Goal: Task Accomplishment & Management: Use online tool/utility

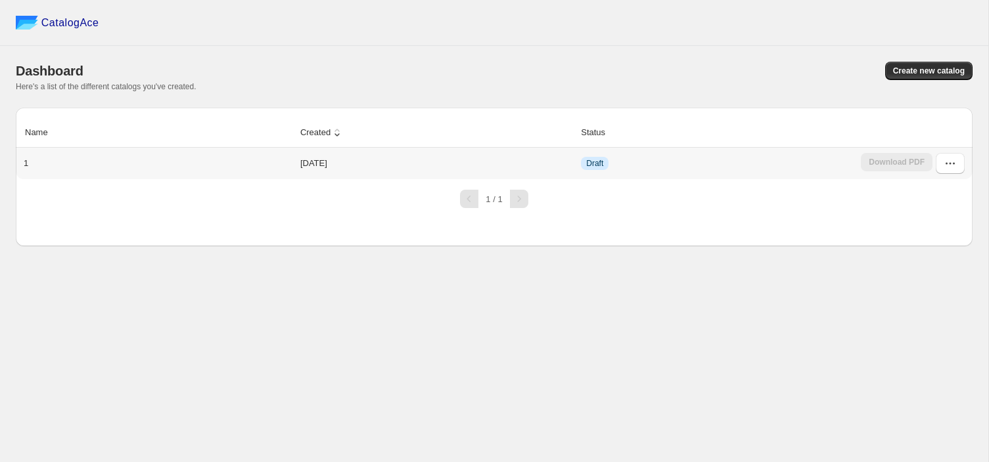
click at [300, 166] on td "[DATE]" at bounding box center [436, 164] width 280 height 32
click at [941, 166] on button "button" at bounding box center [949, 163] width 29 height 21
click at [935, 255] on span "Edit" at bounding box center [937, 259] width 68 height 13
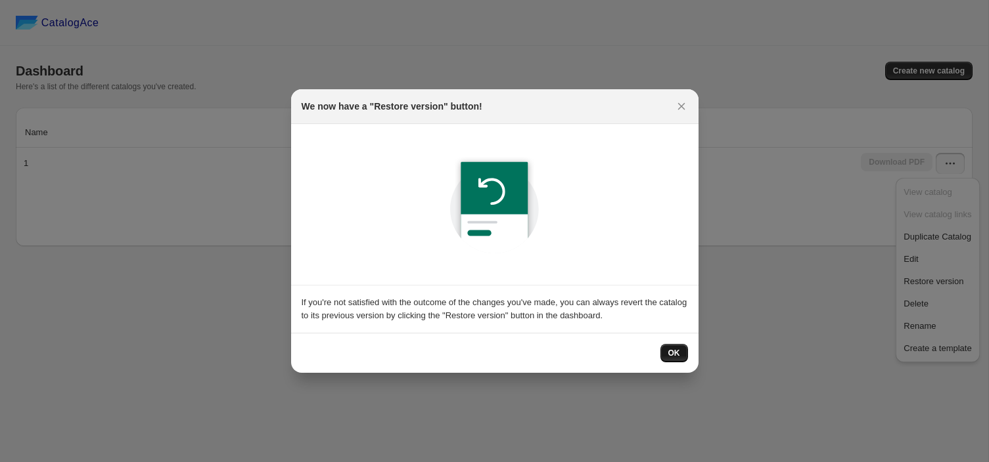
click at [673, 354] on span "OK" at bounding box center [674, 353] width 12 height 11
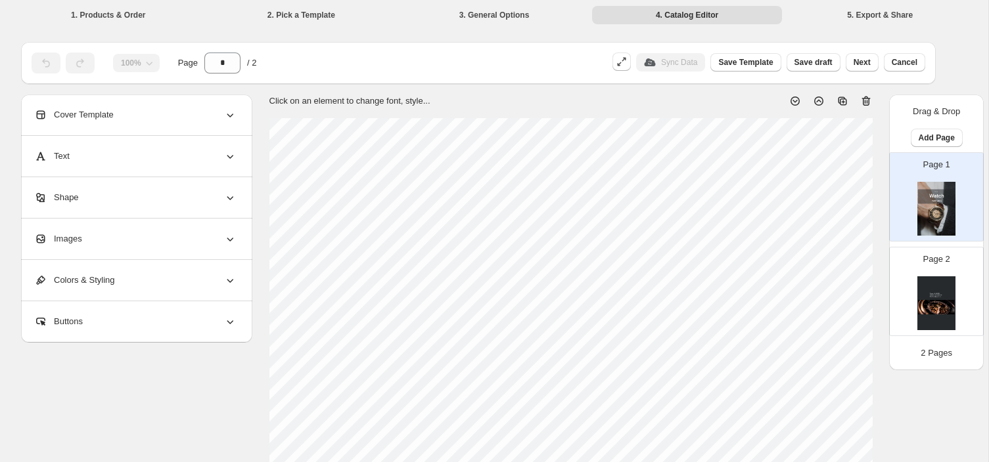
click at [143, 114] on div "Cover Template" at bounding box center [135, 115] width 202 height 41
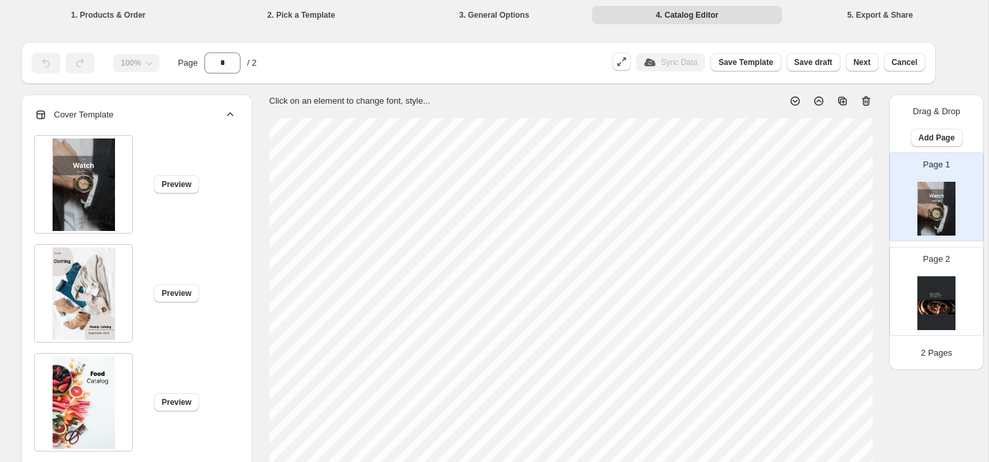
click at [143, 114] on div "Cover Template" at bounding box center [135, 115] width 202 height 41
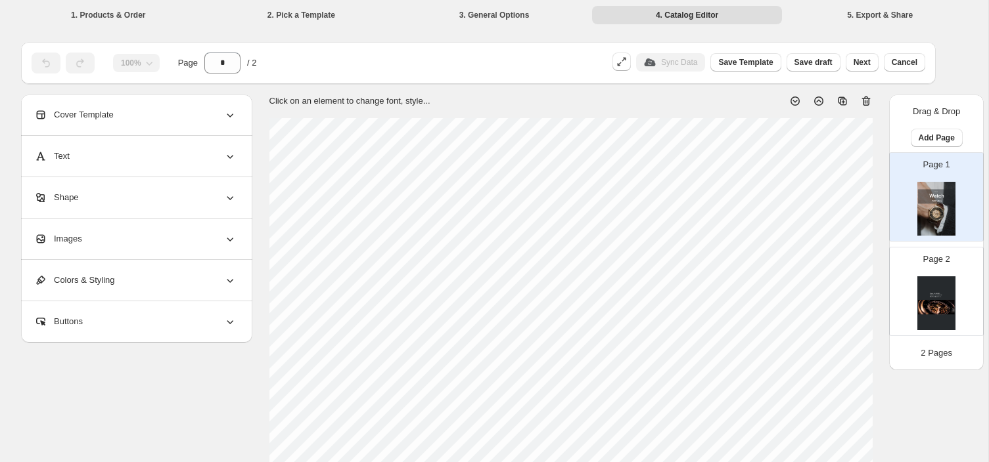
click at [125, 160] on div "Text" at bounding box center [135, 156] width 202 height 41
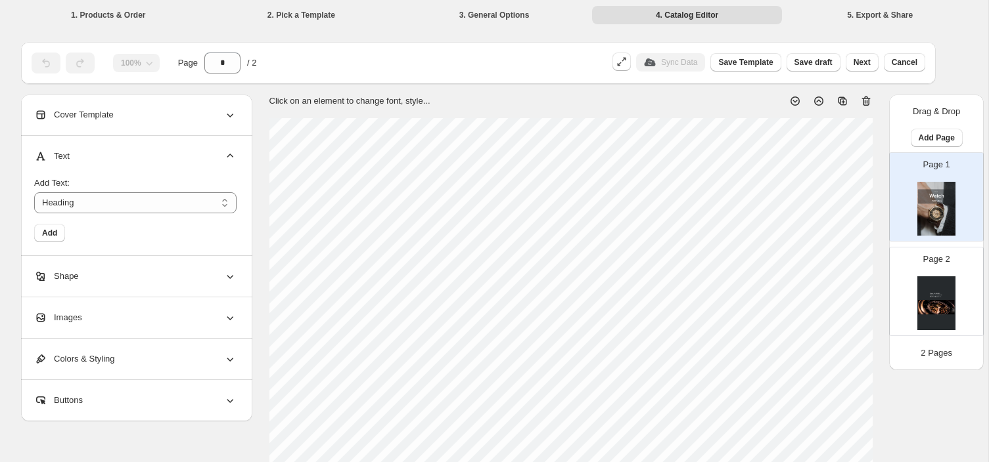
click at [125, 160] on div "Text" at bounding box center [135, 156] width 202 height 41
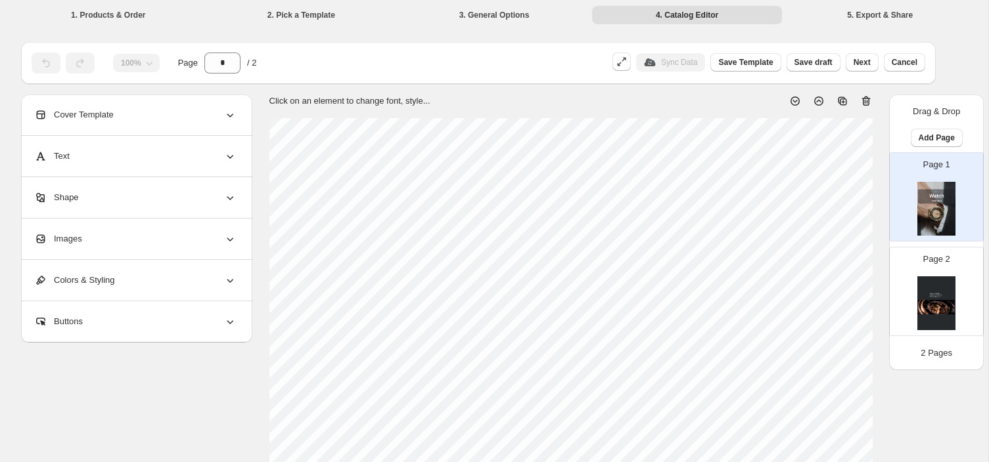
click at [116, 196] on div "Shape" at bounding box center [135, 197] width 202 height 41
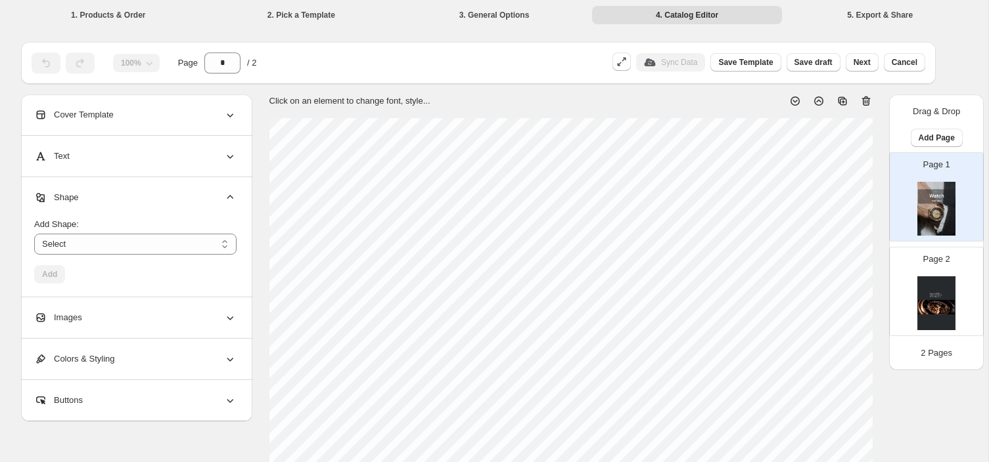
click at [116, 196] on div "Shape" at bounding box center [135, 197] width 202 height 41
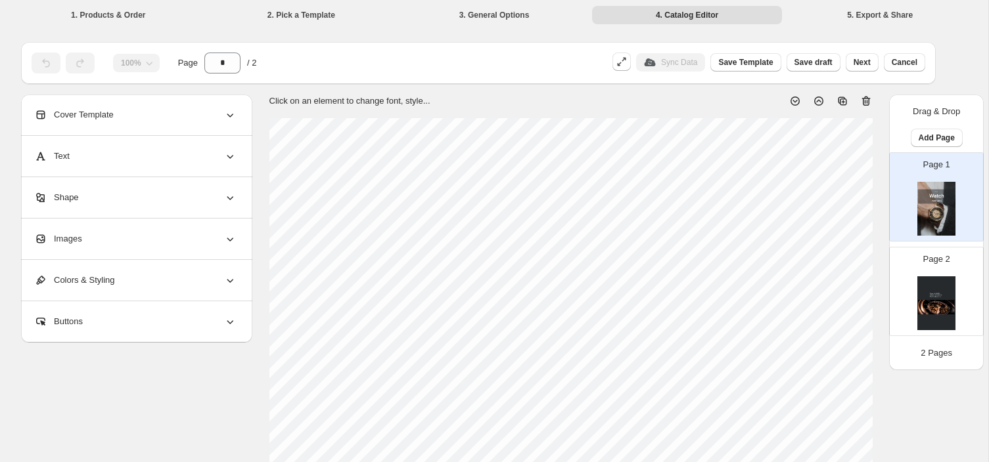
click at [124, 278] on div "Colors & Styling" at bounding box center [135, 280] width 202 height 41
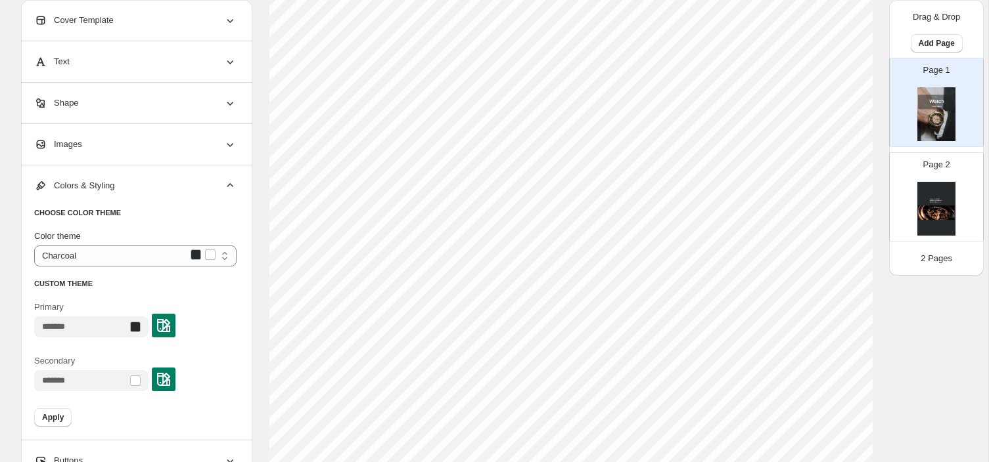
scroll to position [303, 0]
click at [140, 259] on select "******** ***** *** ****** *********" at bounding box center [135, 256] width 202 height 21
select select "*****"
click at [968, 162] on div "Page 2" at bounding box center [930, 192] width 83 height 88
type input "*"
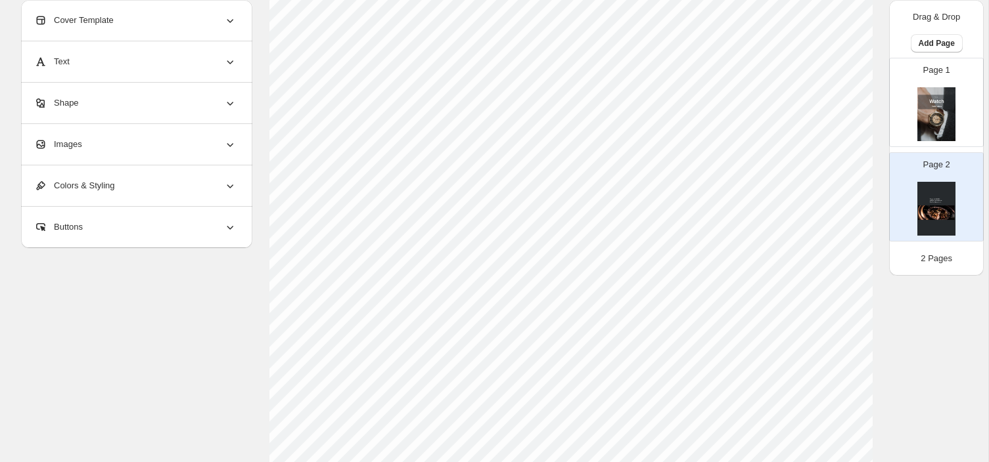
click at [213, 219] on div "Buttons" at bounding box center [135, 227] width 202 height 41
click at [210, 184] on div "Colors & Styling" at bounding box center [135, 186] width 202 height 41
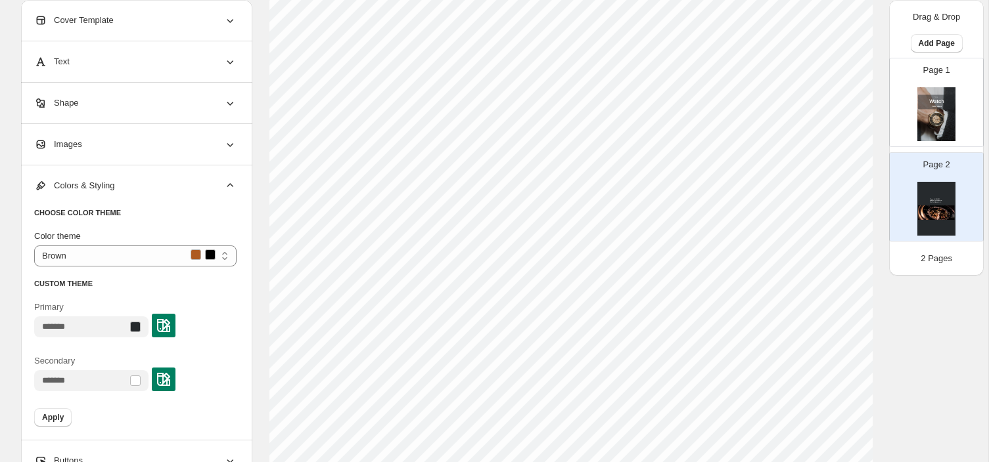
click at [135, 187] on div "Colors & Styling" at bounding box center [135, 186] width 202 height 41
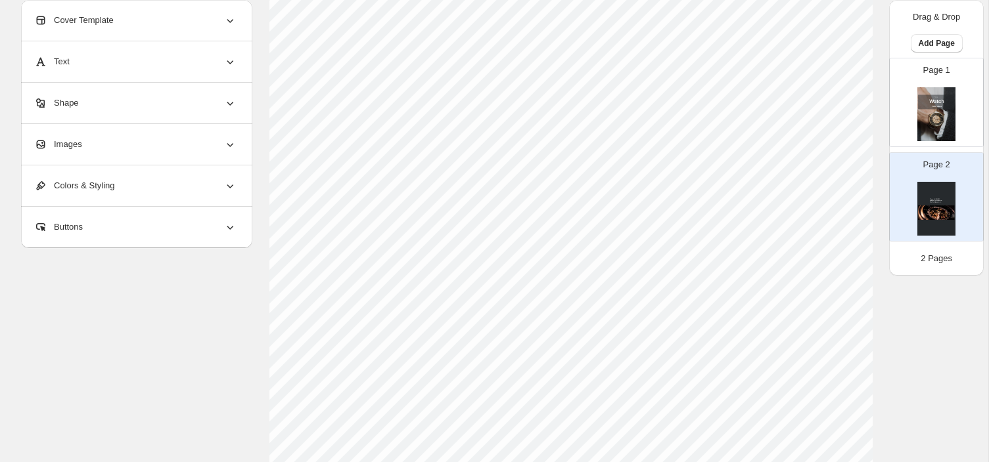
click at [135, 154] on div "Images" at bounding box center [135, 144] width 202 height 41
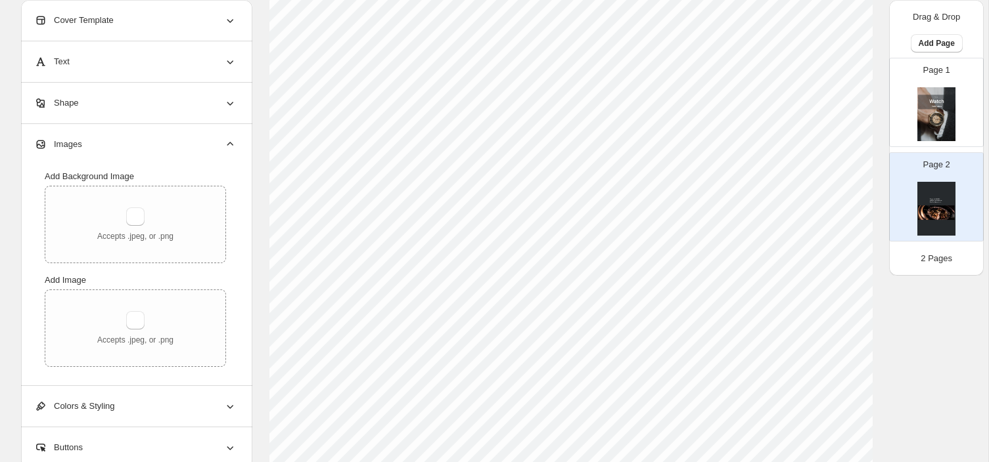
click at [135, 154] on div "Images" at bounding box center [135, 144] width 202 height 41
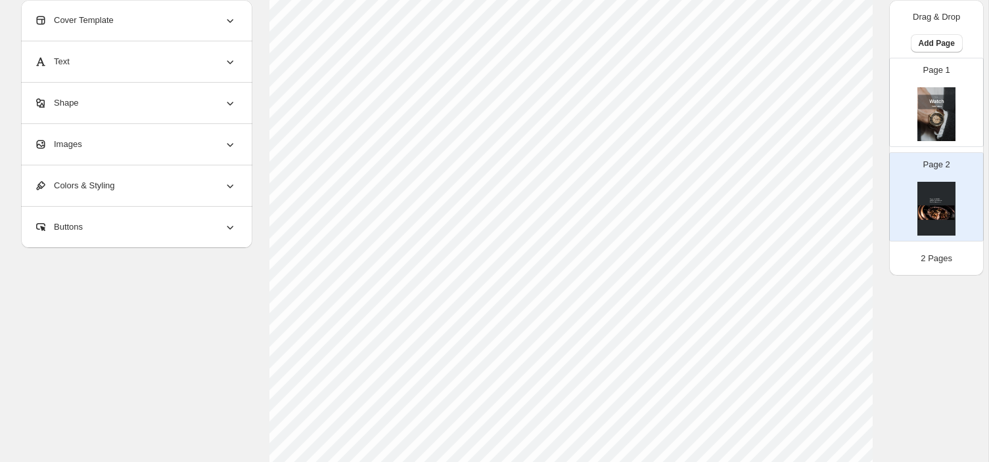
click at [140, 113] on div "Shape" at bounding box center [135, 103] width 202 height 41
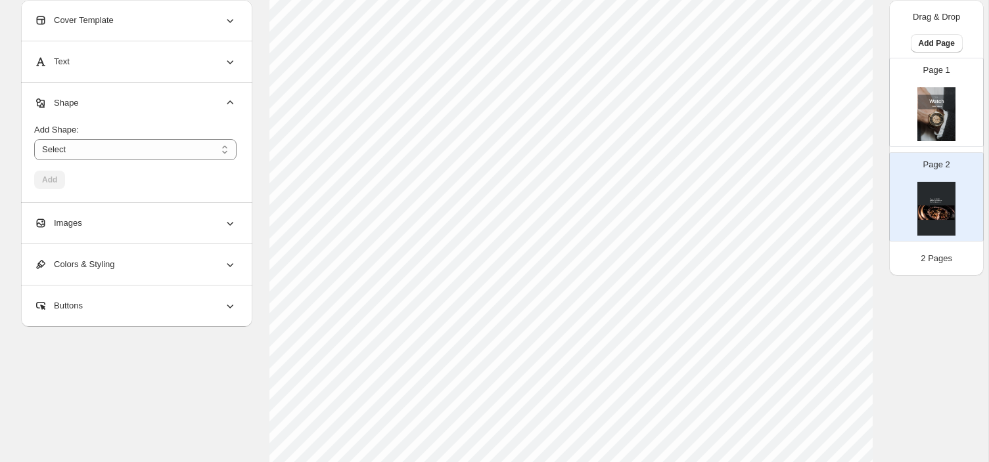
click at [140, 113] on div "Add Shape: ****** ********* **** **** ******* Select Add" at bounding box center [135, 151] width 202 height 76
click at [146, 64] on div "Text" at bounding box center [135, 61] width 202 height 41
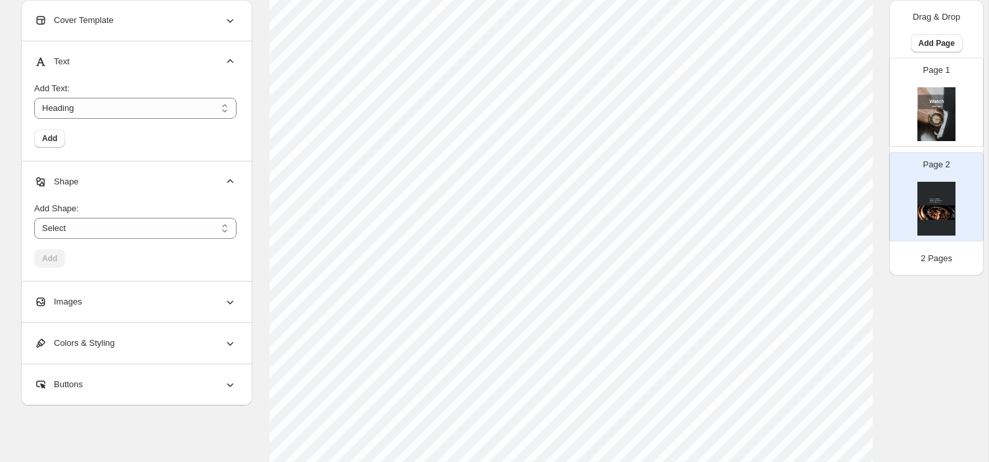
click at [141, 40] on div "Cover Template" at bounding box center [135, 20] width 202 height 41
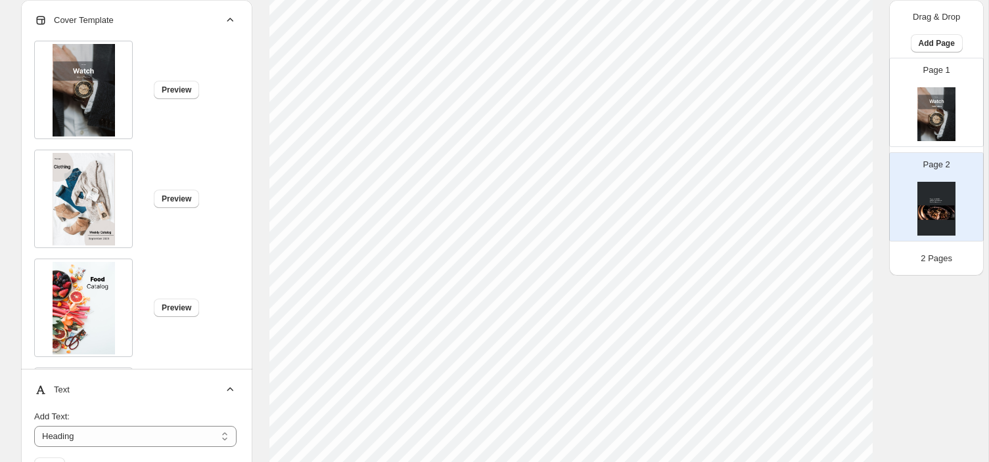
scroll to position [0, 0]
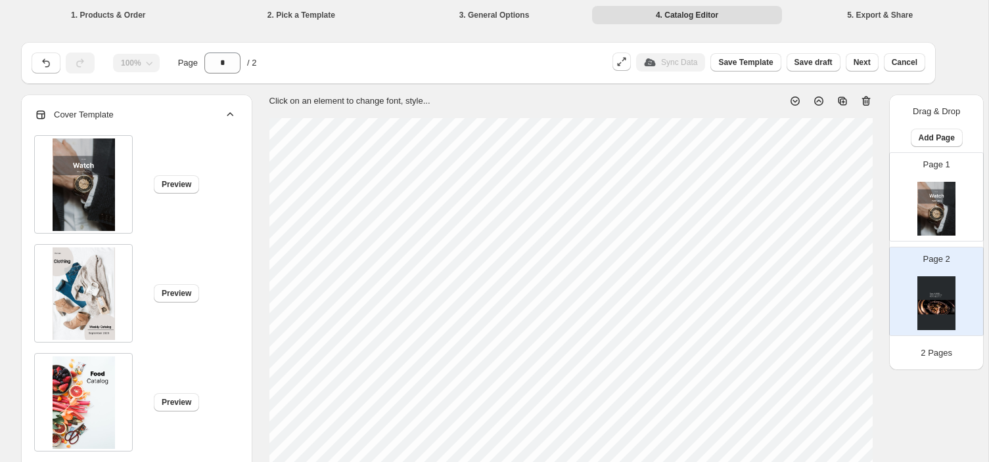
click at [114, 112] on span "Cover Template" at bounding box center [73, 114] width 79 height 13
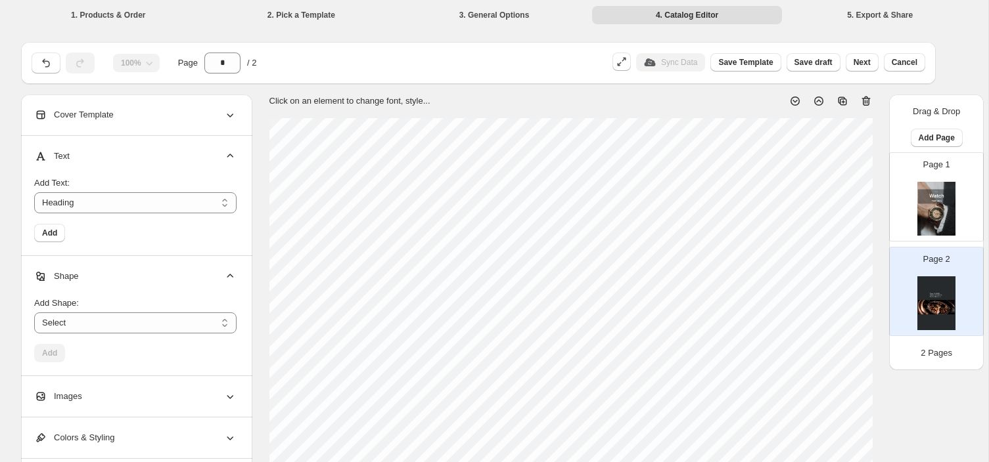
click at [93, 144] on div "Text" at bounding box center [135, 156] width 202 height 41
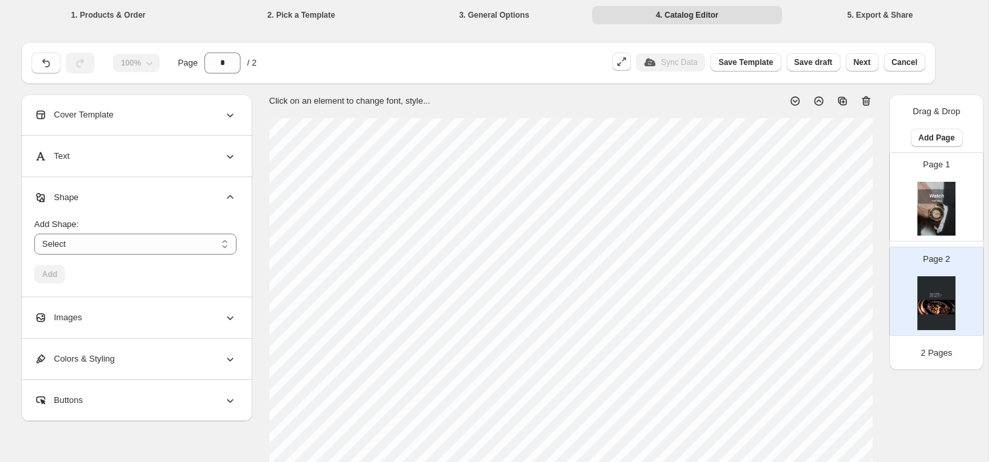
click at [93, 144] on div "Text" at bounding box center [135, 156] width 202 height 41
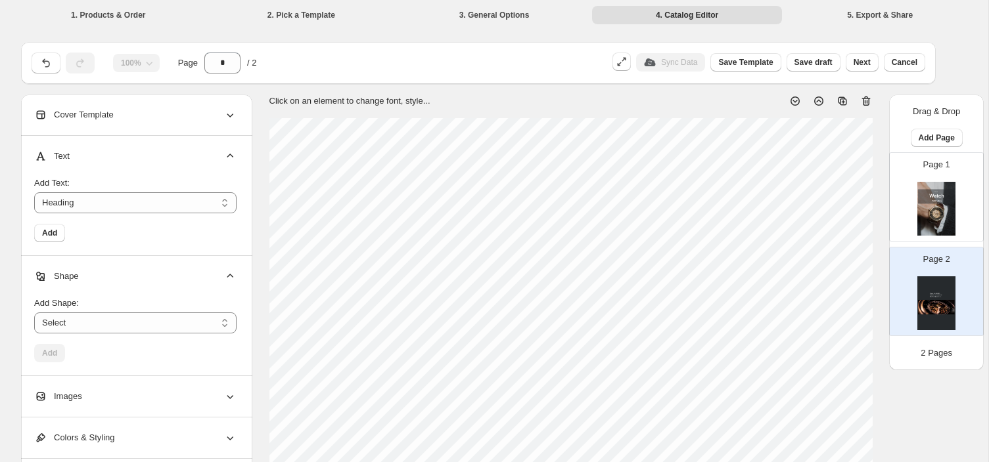
click at [108, 271] on div "Shape" at bounding box center [135, 276] width 202 height 41
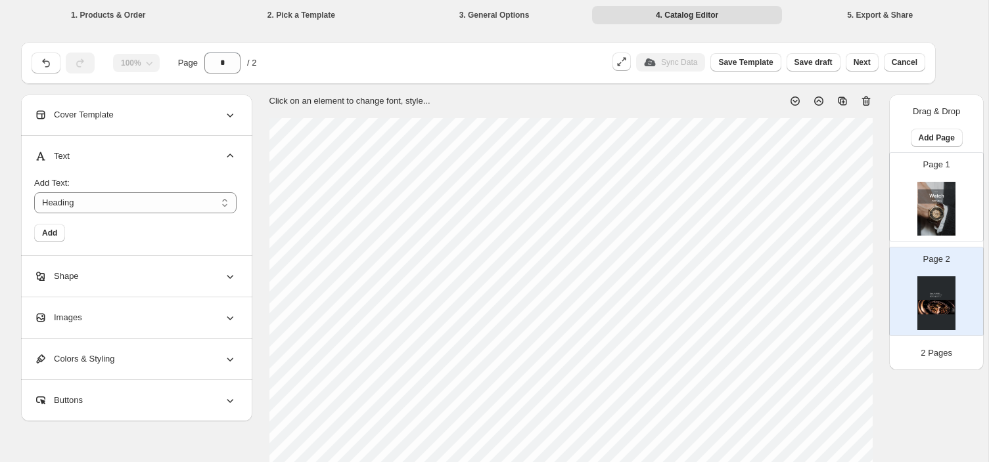
click at [107, 313] on div "Images" at bounding box center [135, 318] width 202 height 41
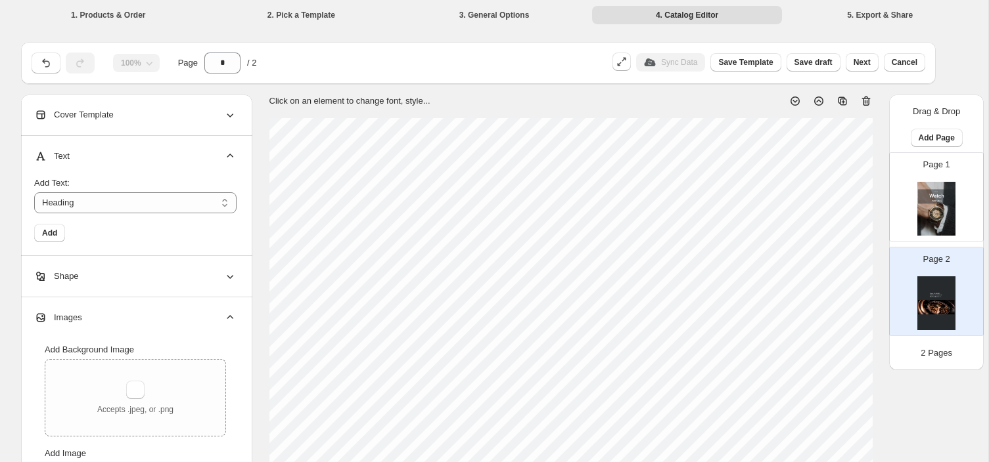
click at [166, 148] on div "Text" at bounding box center [135, 156] width 202 height 41
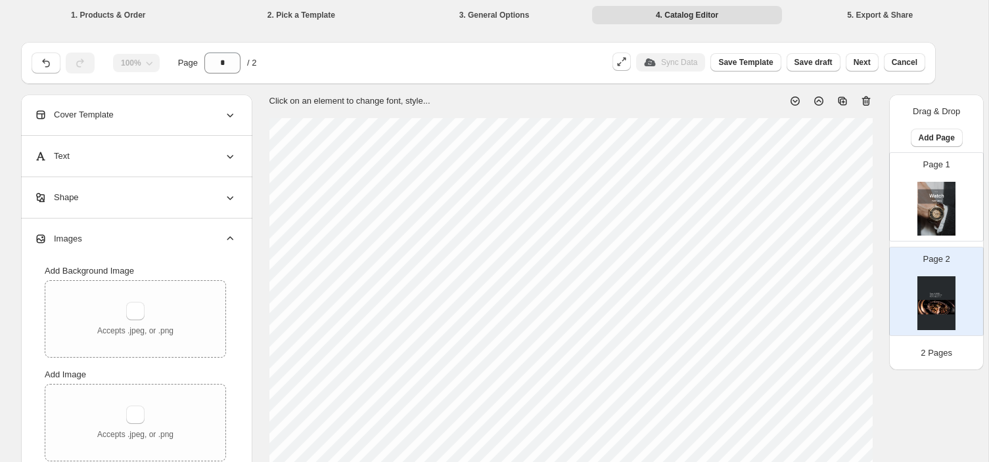
click at [174, 110] on div "Cover Template" at bounding box center [135, 115] width 202 height 41
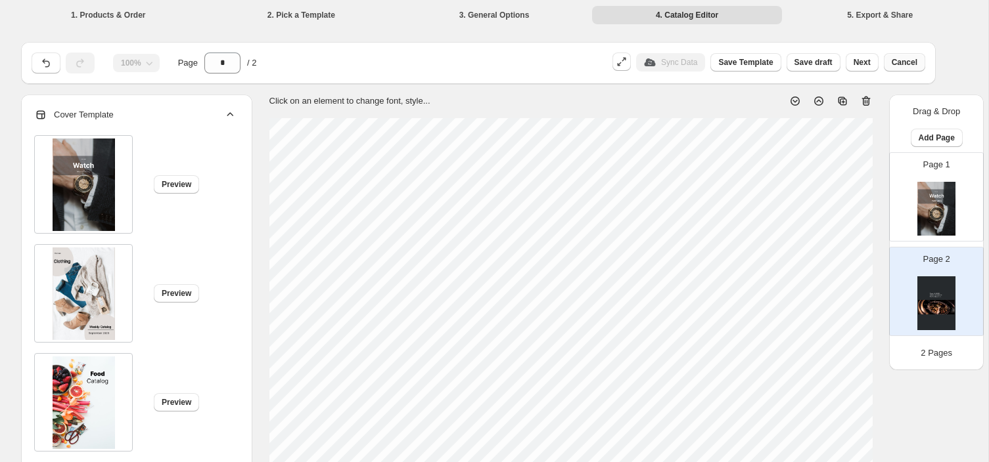
click at [906, 64] on span "Cancel" at bounding box center [904, 62] width 26 height 11
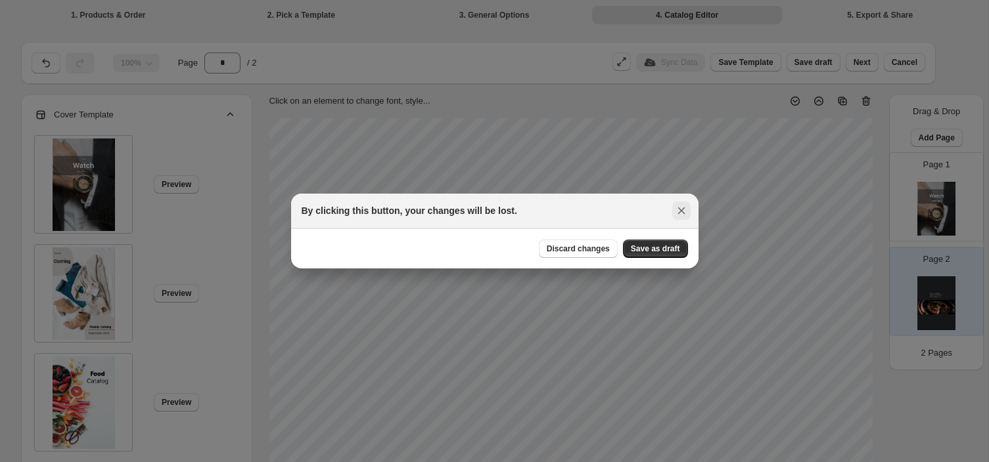
click at [684, 217] on icon ":rs:" at bounding box center [681, 210] width 13 height 13
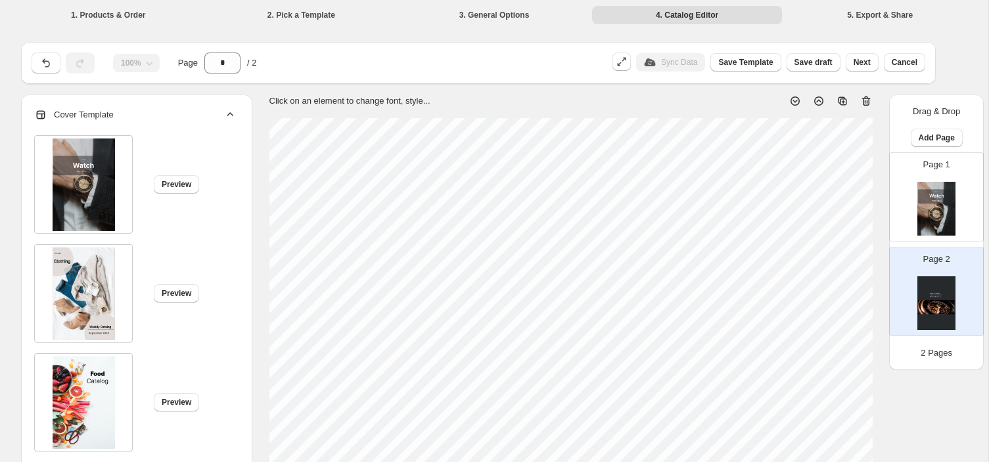
click at [170, 194] on div "Preview" at bounding box center [130, 179] width 213 height 109
click at [236, 110] on icon at bounding box center [229, 114] width 13 height 13
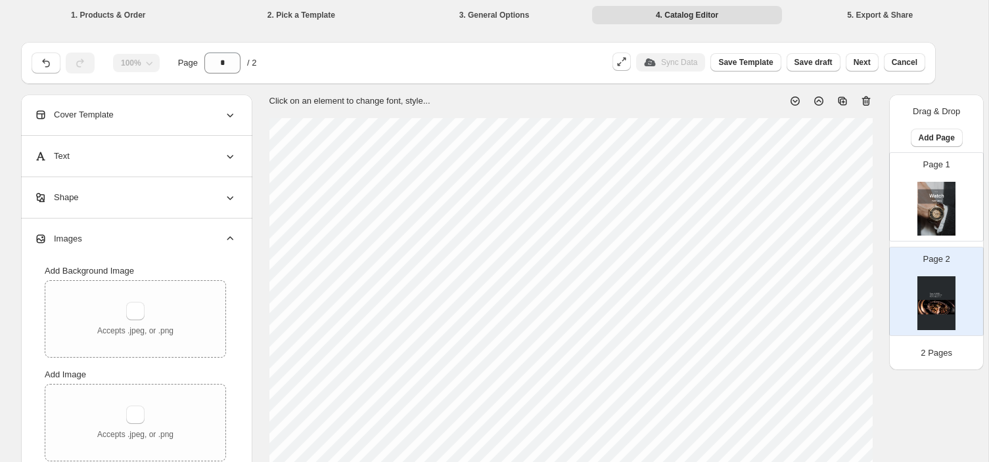
click at [184, 169] on div "Text" at bounding box center [135, 156] width 202 height 41
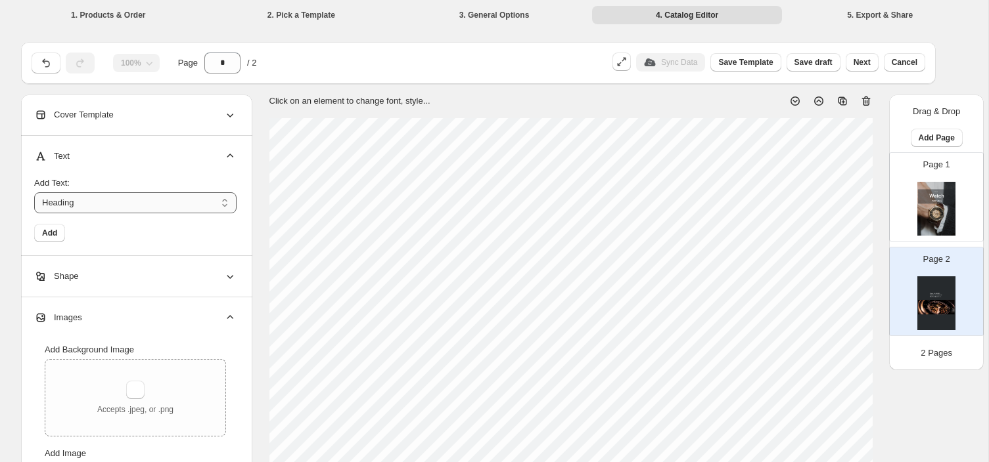
click at [161, 203] on select "*******" at bounding box center [135, 202] width 202 height 21
click at [117, 262] on div "Shape" at bounding box center [135, 276] width 202 height 41
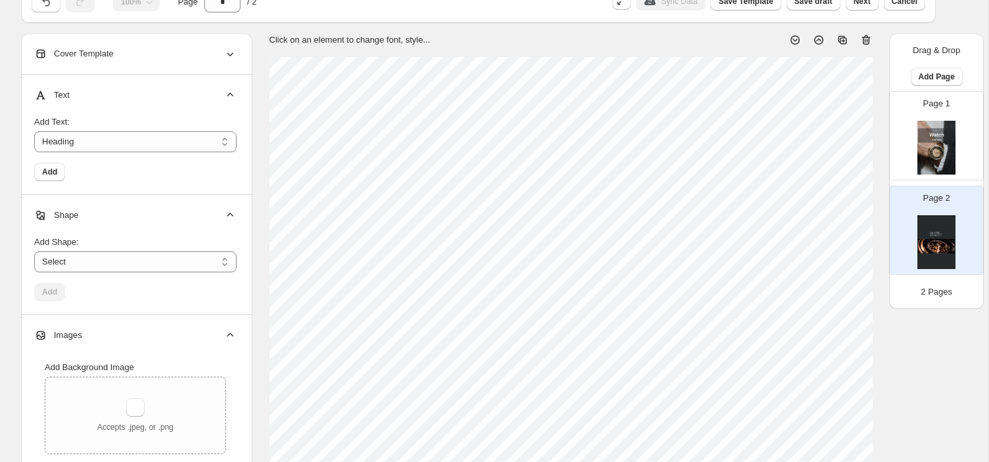
scroll to position [91, 0]
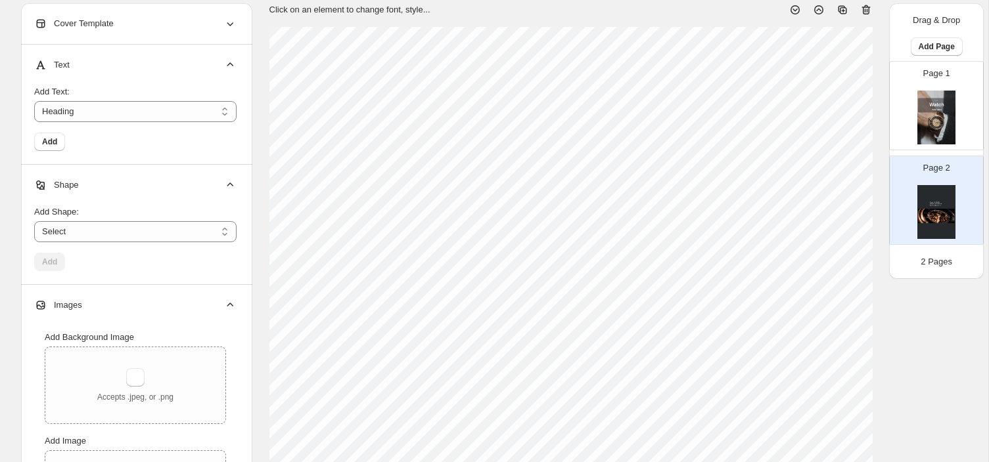
click at [108, 281] on div "Add Shape: ****** ********* **** **** ******* Select Add" at bounding box center [135, 239] width 202 height 89
click at [101, 292] on div "Images" at bounding box center [135, 305] width 202 height 41
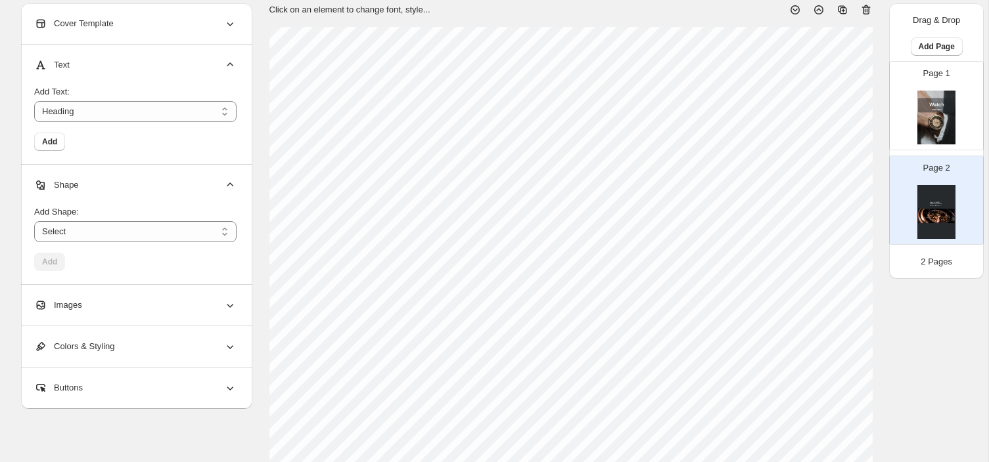
click at [87, 328] on div "Colors & Styling" at bounding box center [135, 346] width 202 height 41
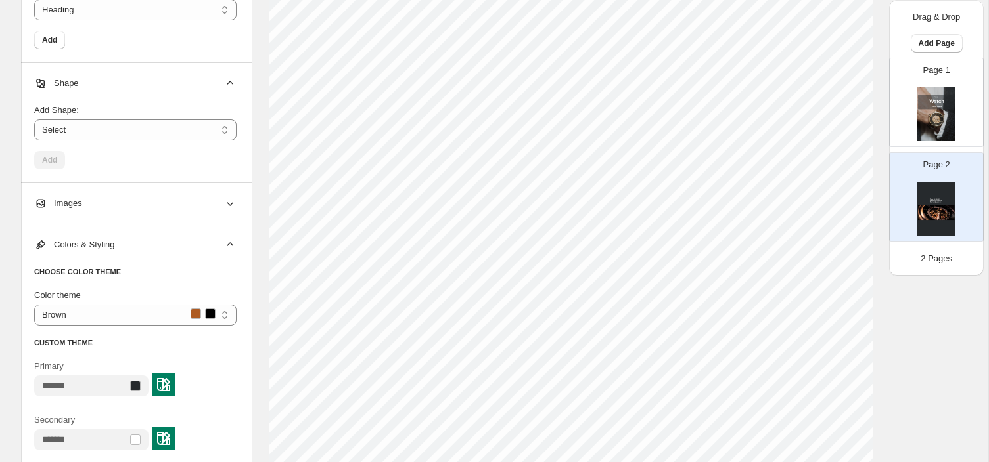
scroll to position [489, 0]
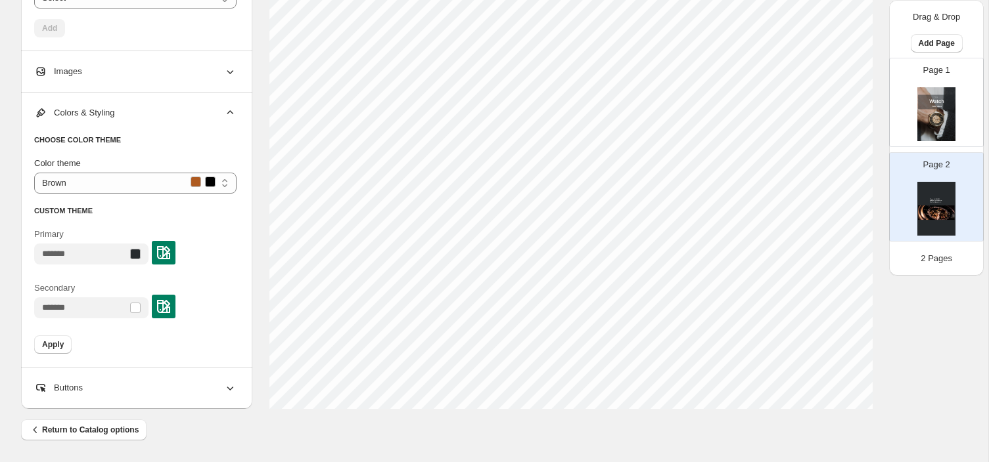
click at [77, 365] on div "CHOOSE COLOR THEME Color theme ******** ***** *** ****** ********* Brown CUSTOM…" at bounding box center [135, 245] width 202 height 244
click at [74, 374] on div "Buttons" at bounding box center [135, 388] width 202 height 41
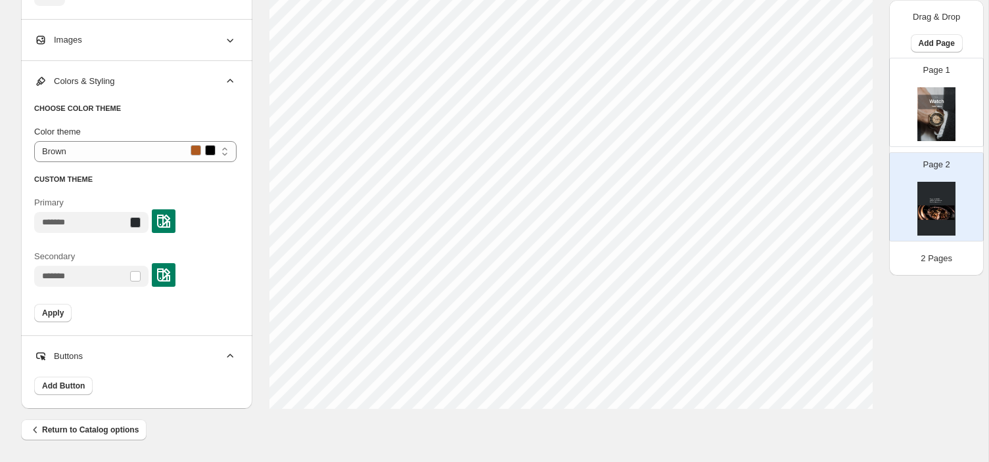
click at [96, 350] on div "Buttons" at bounding box center [135, 356] width 202 height 41
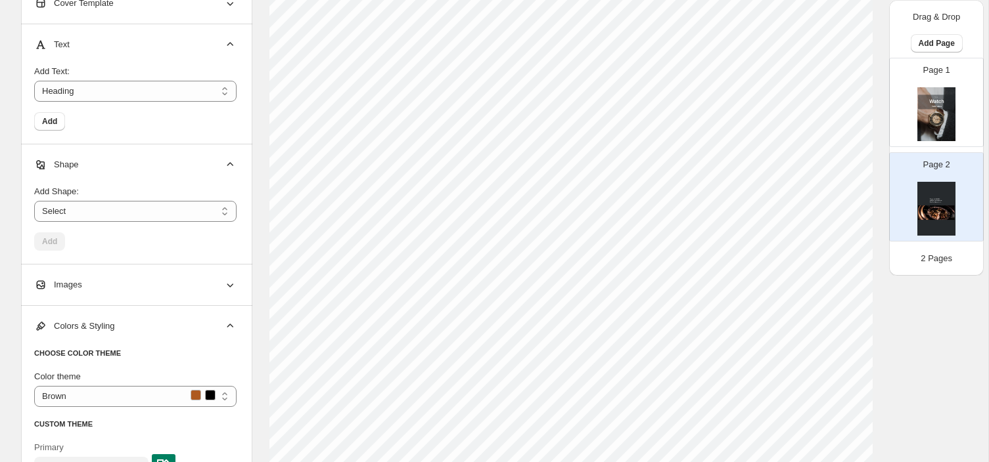
scroll to position [240, 0]
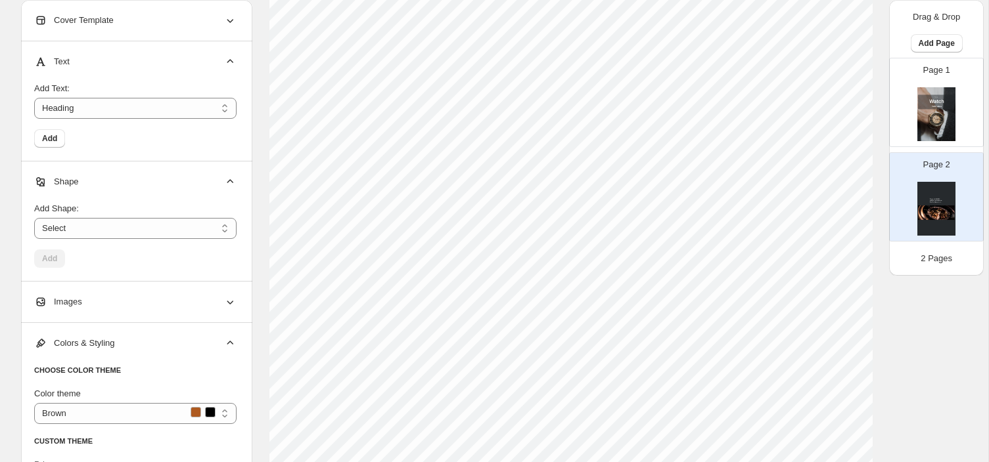
click at [88, 341] on span "Colors & Styling" at bounding box center [74, 343] width 80 height 13
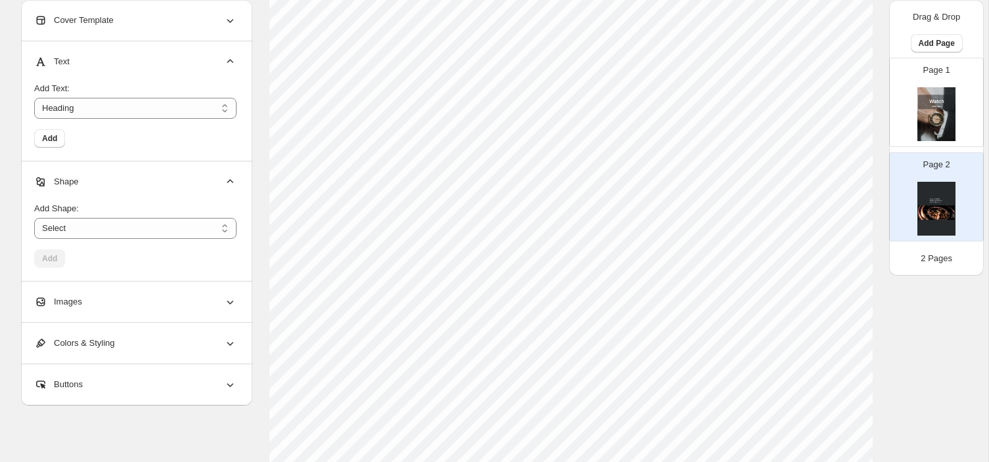
click at [105, 166] on div "Shape" at bounding box center [135, 182] width 202 height 41
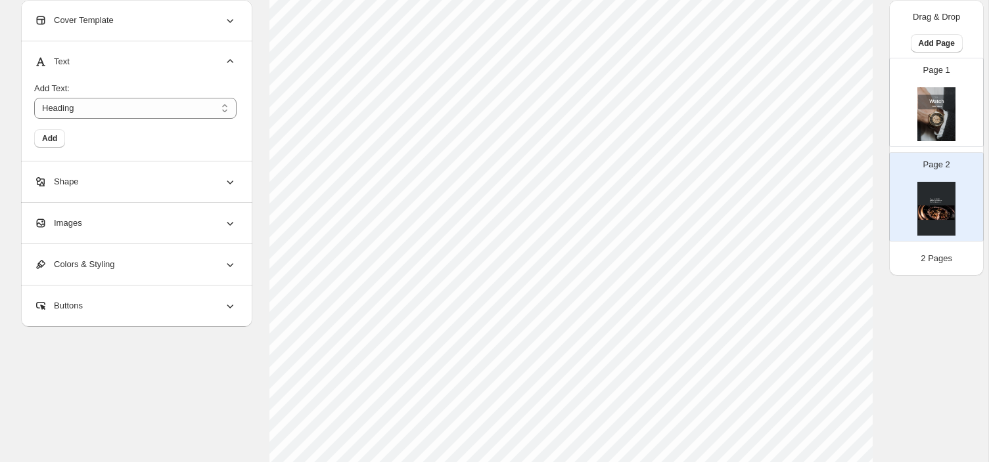
click at [111, 46] on div "Text" at bounding box center [135, 61] width 202 height 41
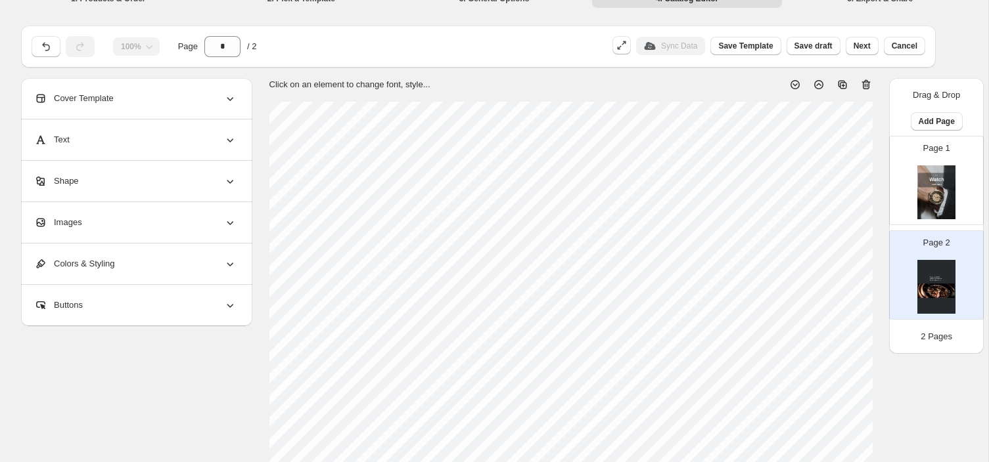
scroll to position [0, 0]
